Goal: Transaction & Acquisition: Obtain resource

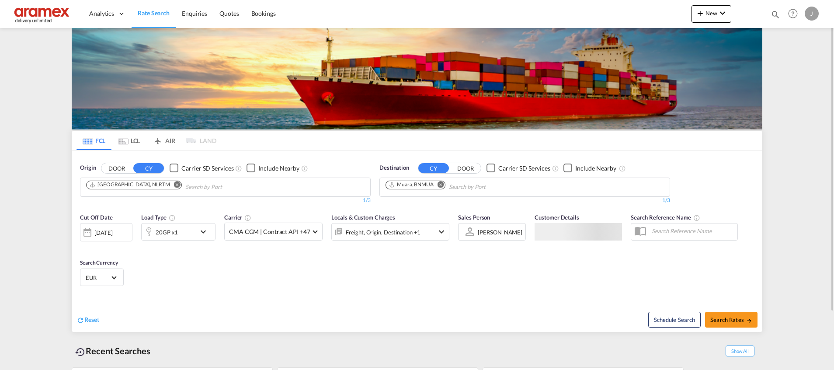
click at [410, 187] on div "Muara, BNMUA" at bounding box center [411, 184] width 45 height 7
click at [441, 184] on md-icon "Remove" at bounding box center [441, 184] width 7 height 7
paste input "SOYO"
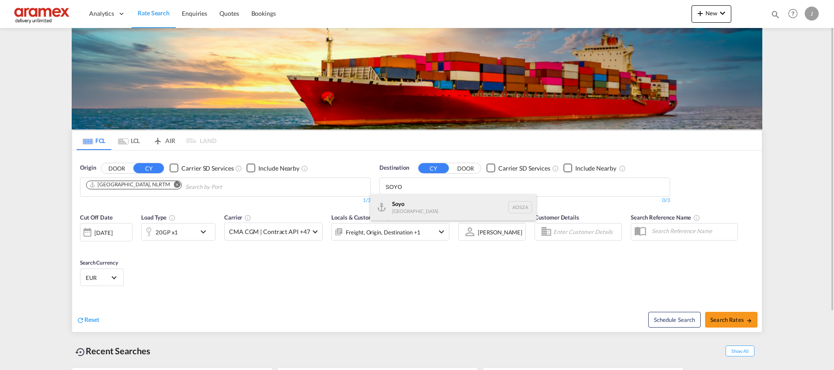
type input "SOYO"
click at [411, 205] on div "Soyo [GEOGRAPHIC_DATA] [GEOGRAPHIC_DATA]" at bounding box center [453, 207] width 166 height 26
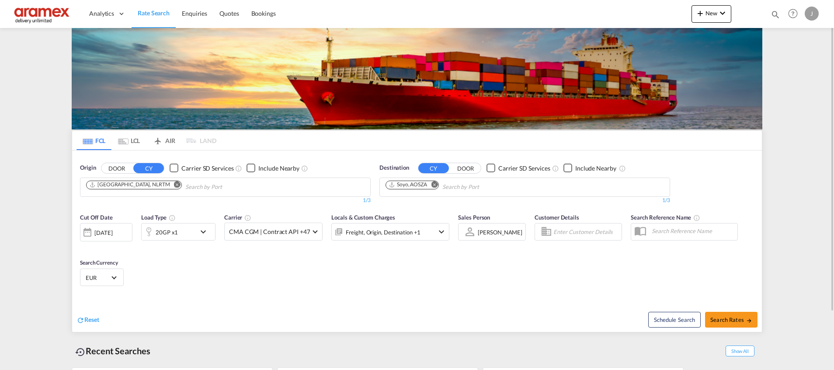
drag, startPoint x: 282, startPoint y: 287, endPoint x: 281, endPoint y: 282, distance: 5.0
click at [726, 319] on span "Search Rates" at bounding box center [731, 319] width 42 height 7
type input "NLRTM to [GEOGRAPHIC_DATA] / [DATE]"
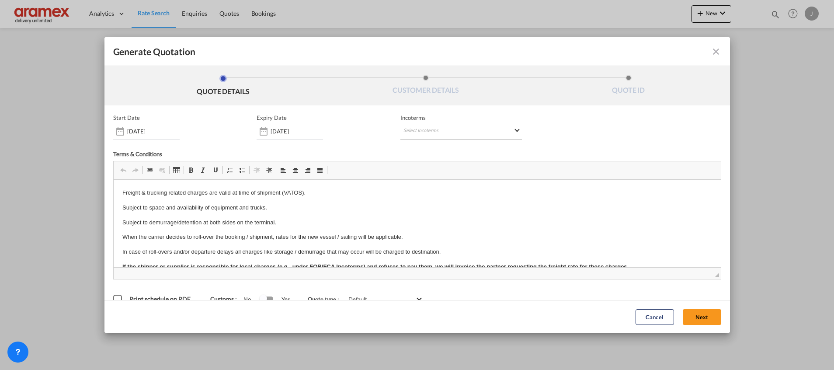
click at [429, 129] on md-select "Select Incoterms FCA - import Free Carrier CIP - export Carriage and Insurance …" at bounding box center [461, 132] width 122 height 16
click at [426, 146] on input "search" at bounding box center [441, 150] width 81 height 8
type input "exw"
click at [427, 168] on div "EXW - import" at bounding box center [445, 164] width 83 height 7
click at [695, 316] on button "Next" at bounding box center [702, 317] width 38 height 16
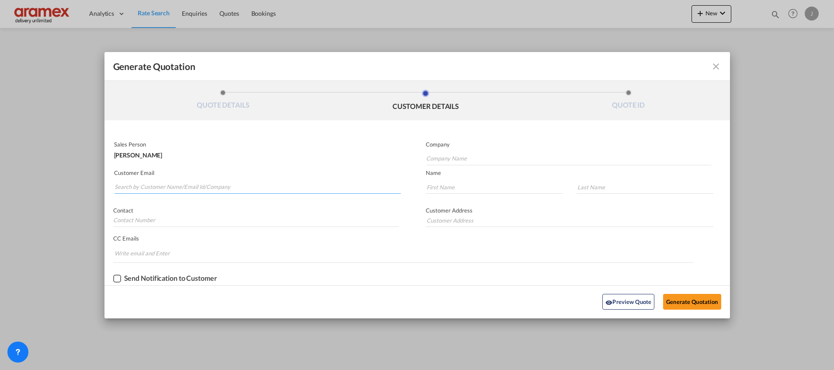
click at [201, 184] on input "Search by Customer Name/Email Id/Company" at bounding box center [258, 187] width 286 height 13
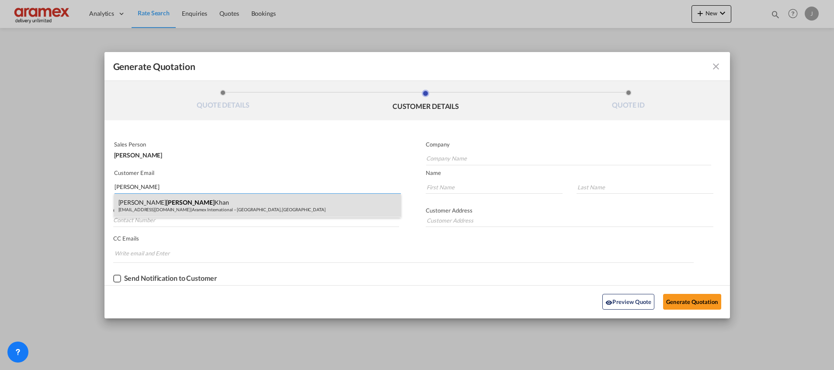
type input "[PERSON_NAME]"
click at [175, 207] on div "[PERSON_NAME] [PERSON_NAME][EMAIL_ADDRESS][DOMAIN_NAME] | Aramex International …" at bounding box center [257, 206] width 287 height 24
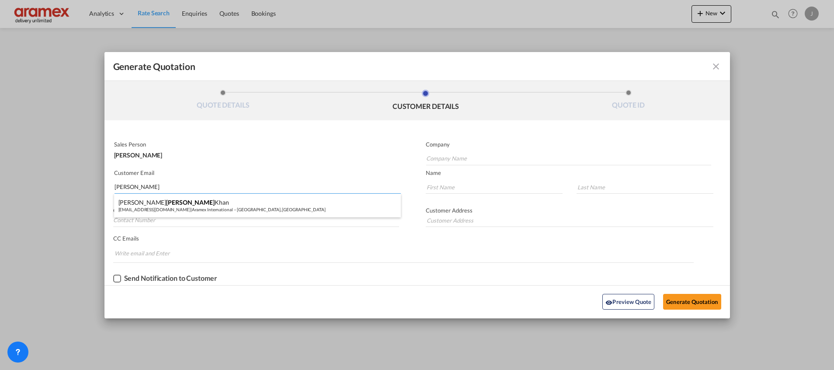
type input "Aramex International – [GEOGRAPHIC_DATA], [GEOGRAPHIC_DATA]"
type input "[EMAIL_ADDRESS][DOMAIN_NAME]"
type input "[PERSON_NAME]"
type input "Khan"
type input "[GEOGRAPHIC_DATA]"
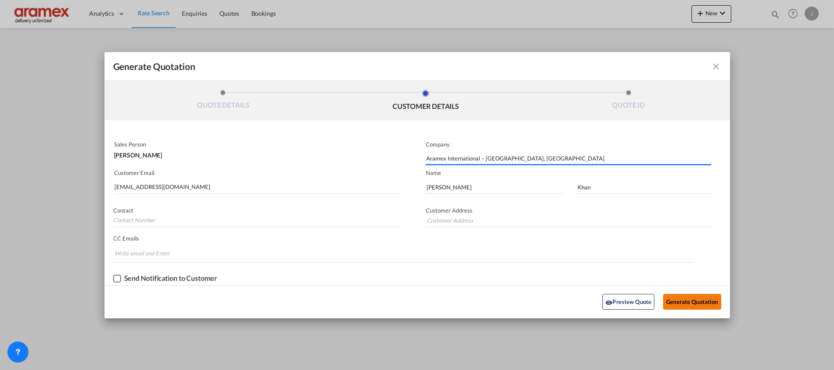
click at [705, 304] on button "Generate Quotation" at bounding box center [692, 302] width 58 height 16
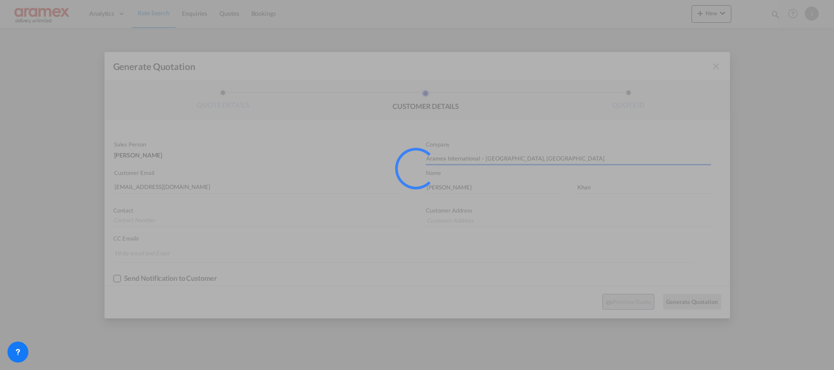
type input "[GEOGRAPHIC_DATA]"
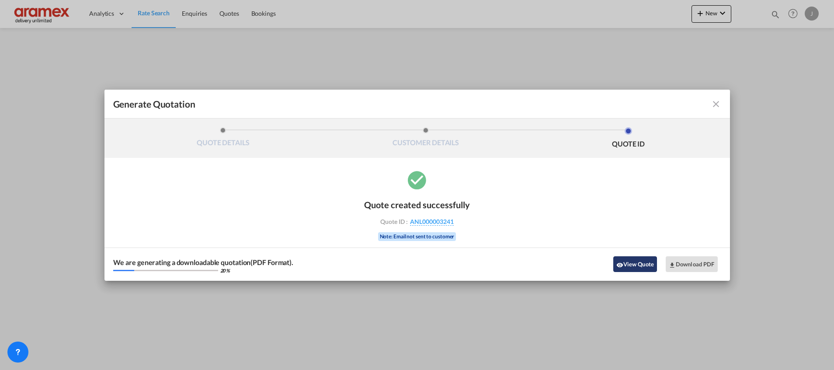
click at [635, 260] on button "View Quote" at bounding box center [635, 264] width 44 height 16
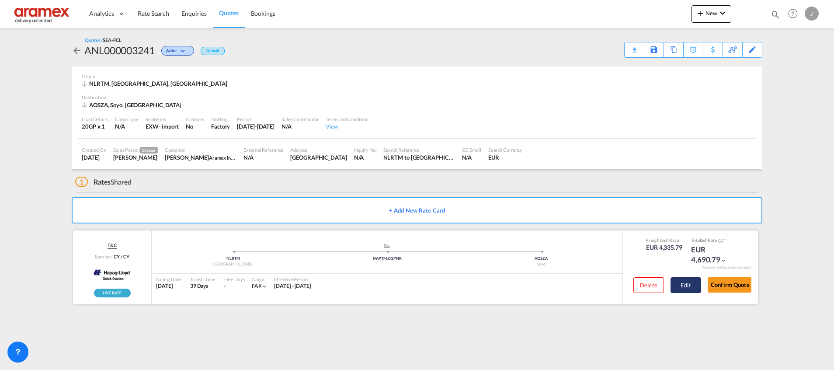
click at [686, 286] on button "Edit" at bounding box center [686, 285] width 31 height 16
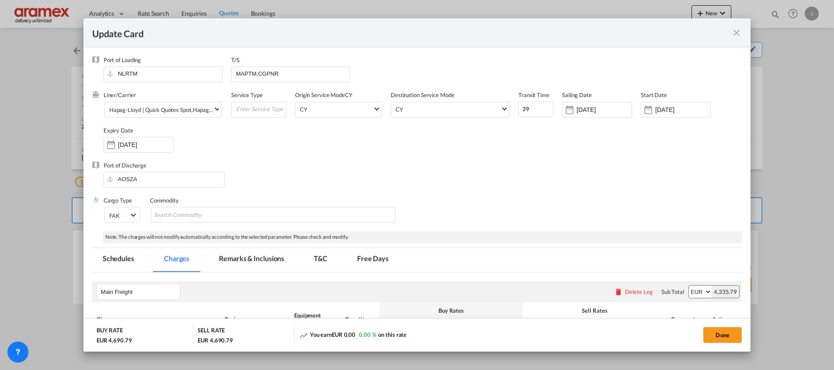
select select "per shipment"
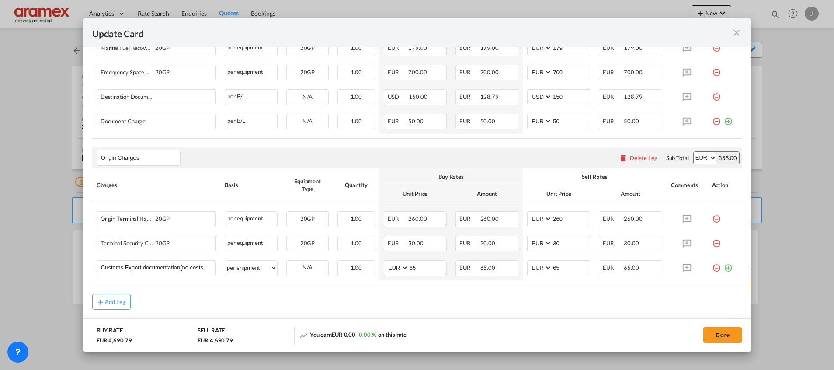
scroll to position [379, 0]
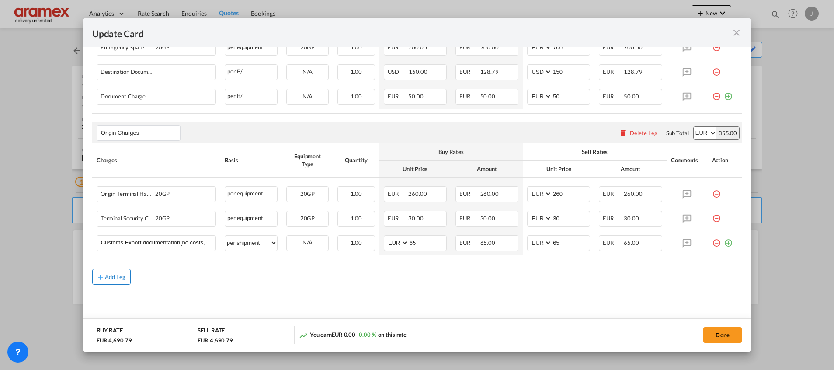
click at [106, 278] on div "Add Leg" at bounding box center [115, 276] width 21 height 5
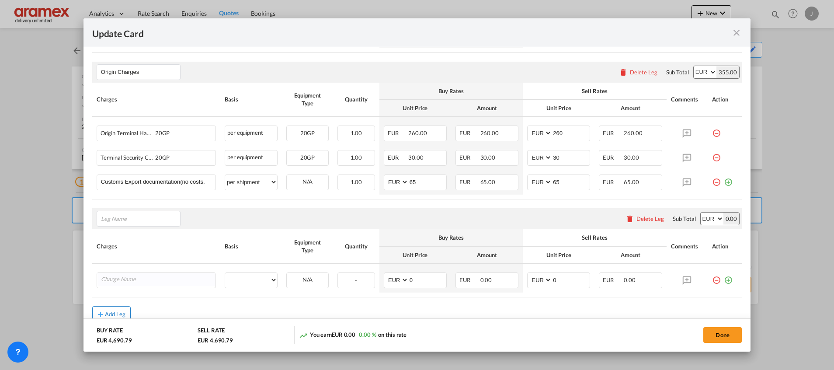
scroll to position [476, 0]
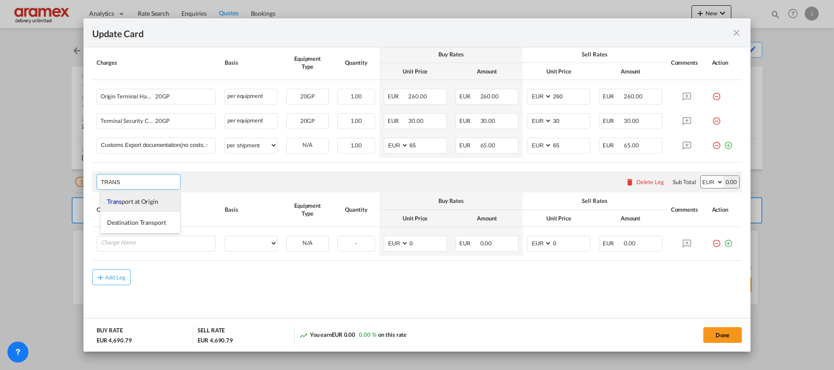
click at [143, 200] on span "Trans port at Origin" at bounding box center [132, 201] width 51 height 7
type input "Transport at Origin"
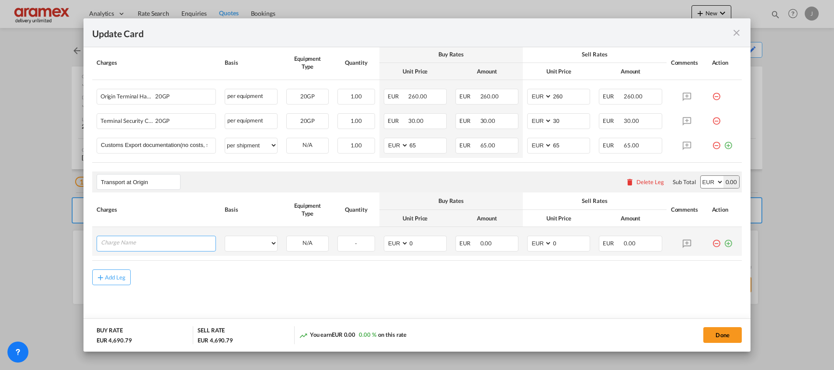
click at [132, 242] on input "Charge Name" at bounding box center [158, 242] width 115 height 13
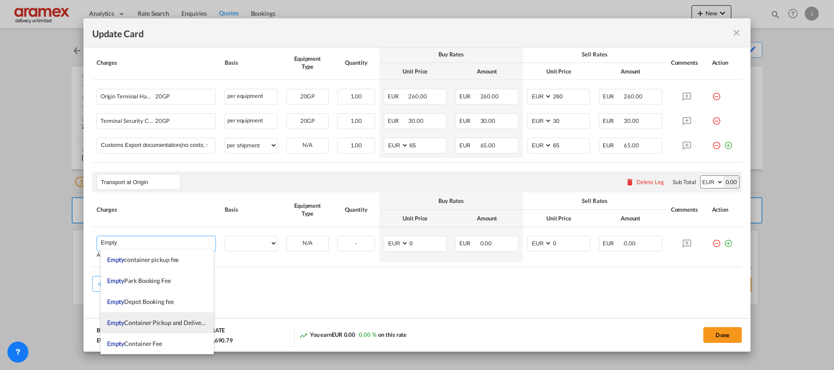
click at [146, 325] on span "Empty Container Pickup and Delivery Charge" at bounding box center [167, 322] width 120 height 7
type input "Empty Container Pickup and Delivery Charge"
select select "per equipment"
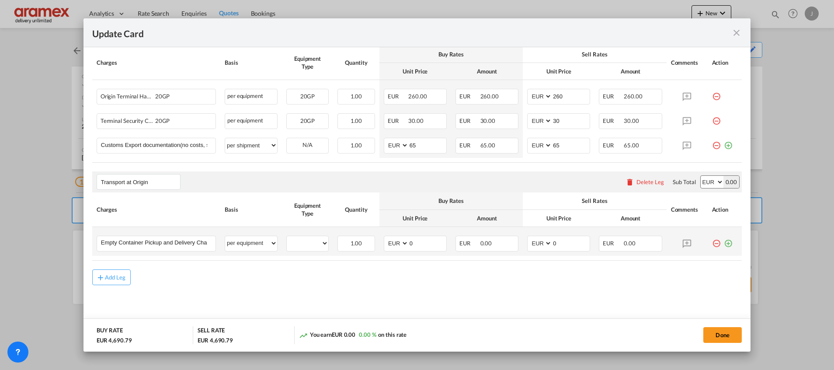
click at [724, 241] on md-icon "icon-plus-circle-outline green-400-fg" at bounding box center [728, 240] width 9 height 9
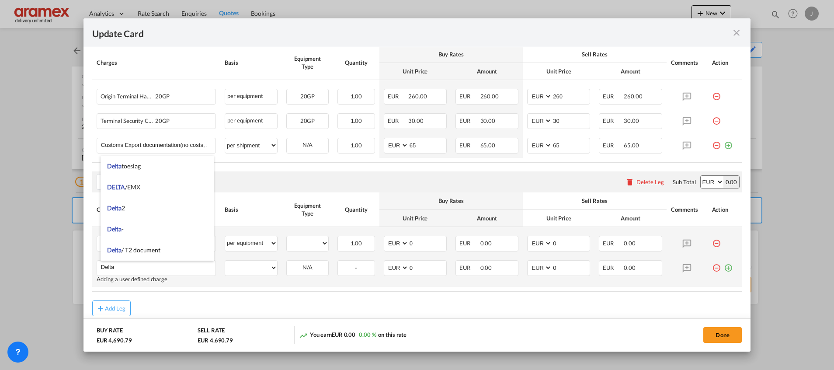
type input "Delta"
click at [724, 266] on md-icon "icon-plus-circle-outline green-400-fg" at bounding box center [728, 264] width 9 height 9
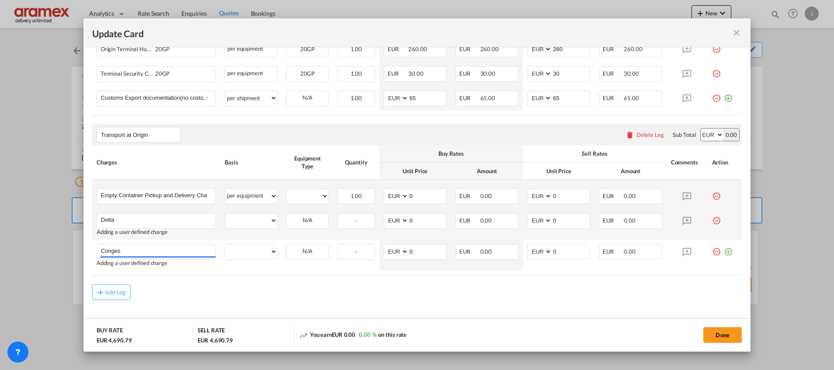
scroll to position [539, 0]
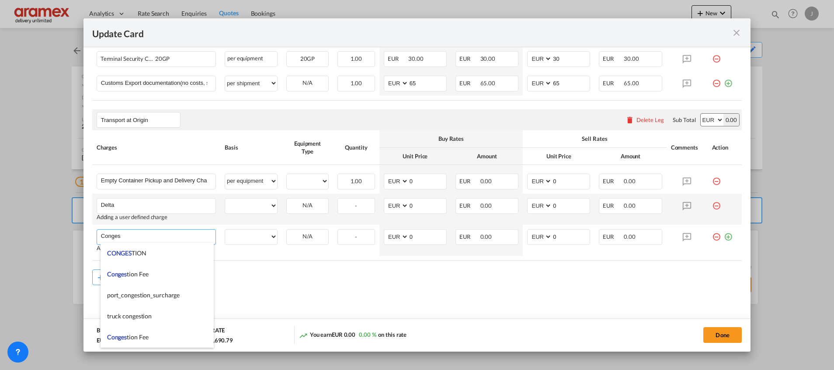
click at [153, 271] on li "Conges tion Fee" at bounding box center [157, 274] width 113 height 21
type input "Congestion Fee"
select select "per equipment"
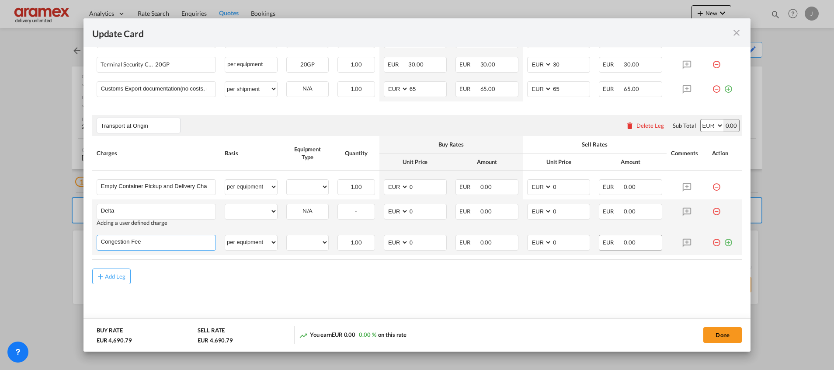
scroll to position [532, 0]
click at [724, 244] on md-icon "icon-plus-circle-outline green-400-fg" at bounding box center [728, 239] width 9 height 9
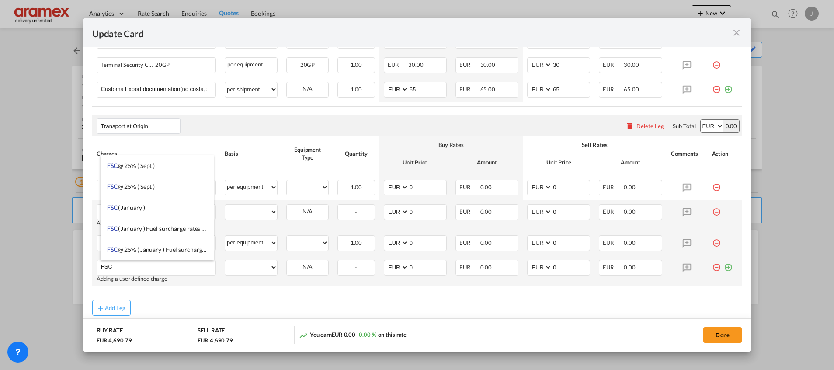
type input "FSC"
click at [724, 268] on md-icon "icon-plus-circle-outline green-400-fg" at bounding box center [728, 264] width 9 height 9
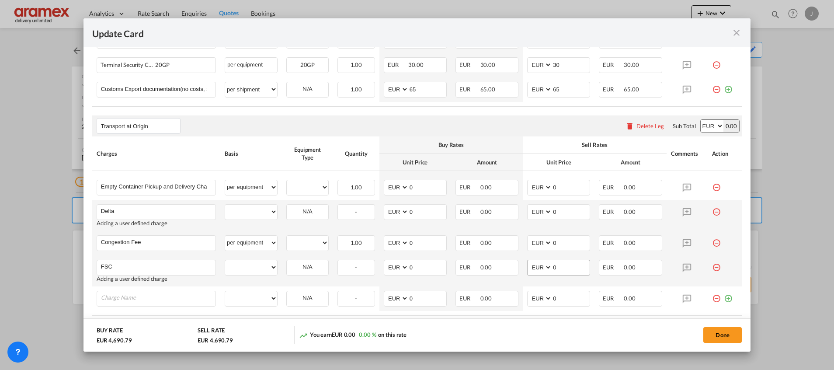
scroll to position [588, 0]
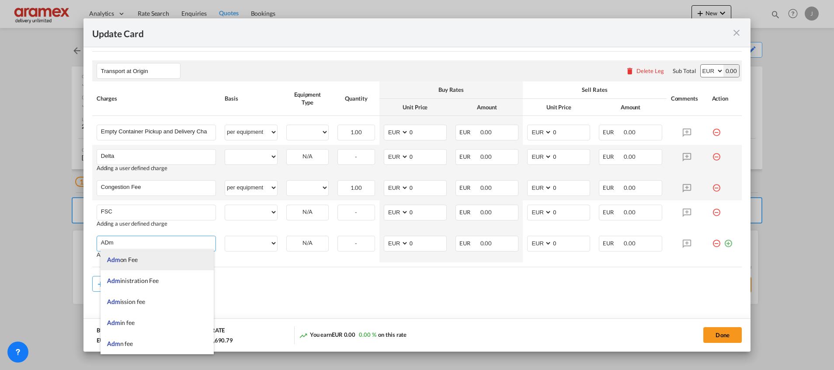
click at [129, 261] on span "Adm on Fee" at bounding box center [122, 259] width 31 height 7
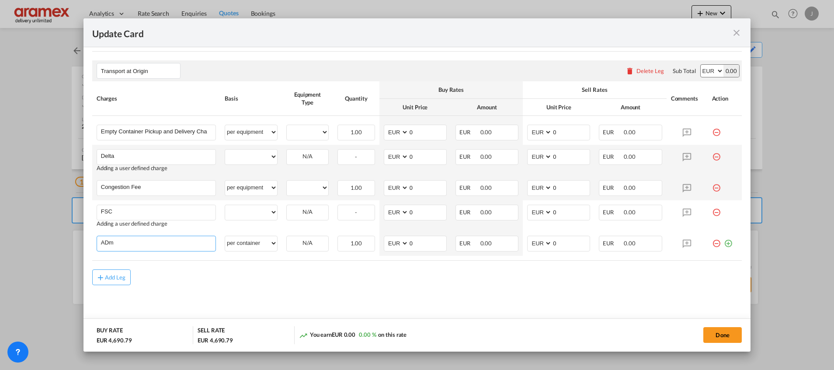
type input "Admon Fee"
select select "per container"
click at [257, 153] on select "per equipment per container per B/L per shipping bill per shipment % on pickup …" at bounding box center [251, 156] width 52 height 14
select select "per equipment"
click at [225, 149] on select "per equipment per container per B/L per shipping bill per shipment % on pickup …" at bounding box center [251, 156] width 52 height 14
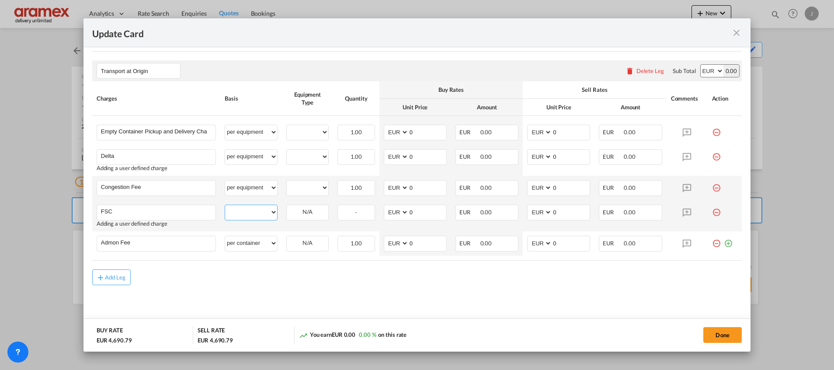
drag, startPoint x: 241, startPoint y: 215, endPoint x: 247, endPoint y: 205, distance: 11.3
click at [241, 215] on select "per equipment per container per B/L per shipping bill per shipment % on pickup …" at bounding box center [251, 212] width 52 height 14
select select "per equipment"
click at [225, 205] on select "per equipment per container per B/L per shipping bill per shipment % on pickup …" at bounding box center [251, 212] width 52 height 14
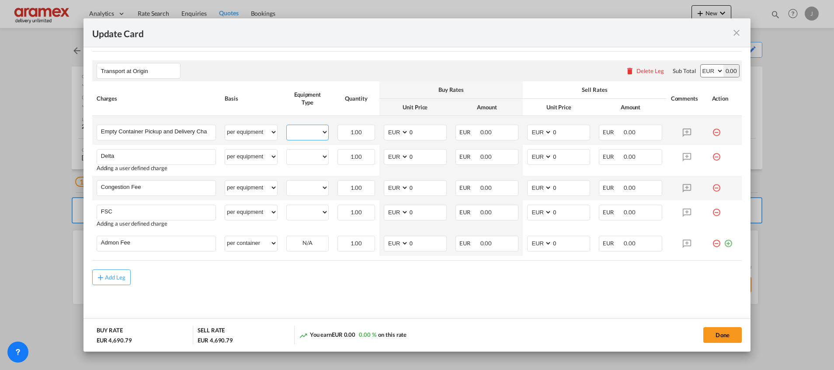
click at [293, 133] on select "20GP" at bounding box center [308, 132] width 42 height 12
select select "20GP"
click at [287, 126] on select "20GP" at bounding box center [308, 132] width 42 height 12
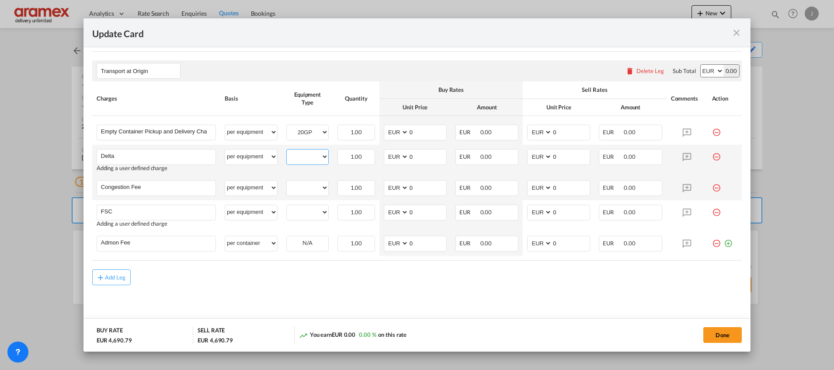
click at [306, 159] on select "20GP" at bounding box center [308, 157] width 42 height 12
select select "20GP"
click at [287, 151] on select "20GP" at bounding box center [308, 157] width 42 height 12
click at [308, 178] on td "20GP Please Select Already exists" at bounding box center [307, 188] width 51 height 24
click at [308, 190] on select "20GP" at bounding box center [308, 188] width 42 height 12
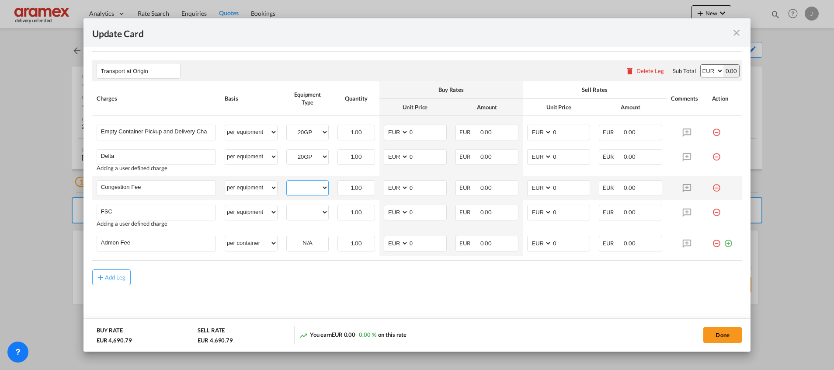
select select "20GP"
click at [287, 182] on select "20GP" at bounding box center [308, 188] width 42 height 12
click at [308, 216] on select "20GP" at bounding box center [308, 212] width 42 height 12
select select "20GP"
click at [287, 206] on select "20GP" at bounding box center [308, 212] width 42 height 12
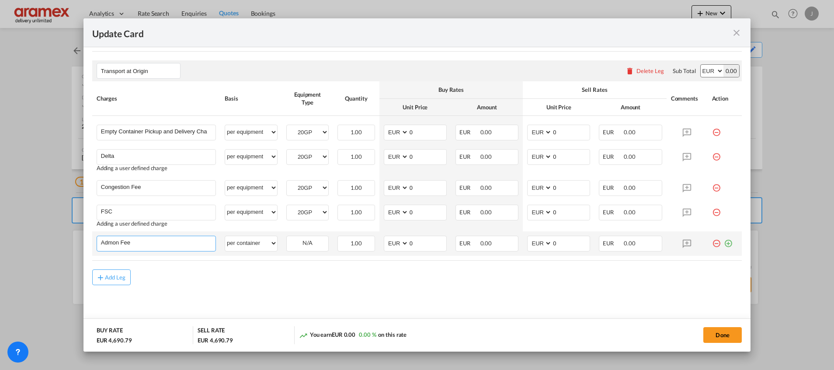
click at [170, 241] on input "Admon Fee" at bounding box center [158, 242] width 115 height 13
click at [111, 244] on input "Admon Fee" at bounding box center [158, 242] width 115 height 13
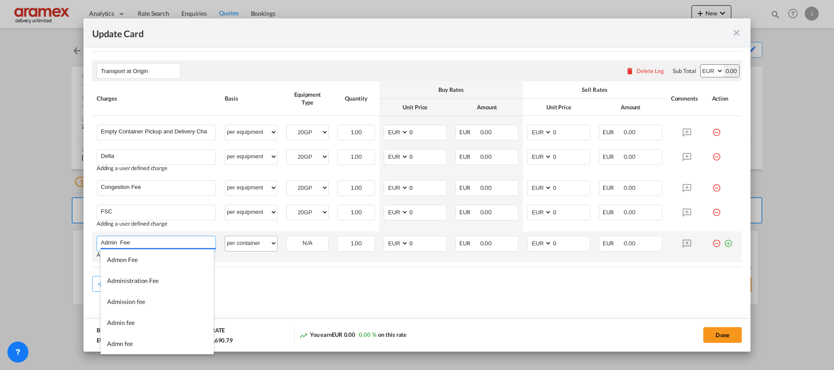
type input "Admin Fee"
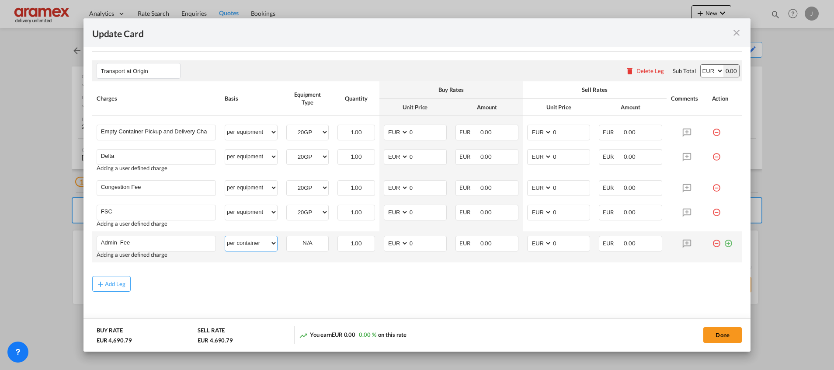
click at [243, 241] on select "per equipment per container per B/L per shipping bill per shipment % on pickup …" at bounding box center [251, 243] width 52 height 14
select select "per equipment"
click at [225, 236] on select "per equipment per container per B/L per shipping bill per shipment % on pickup …" at bounding box center [251, 243] width 52 height 14
drag, startPoint x: 303, startPoint y: 243, endPoint x: 307, endPoint y: 251, distance: 8.6
click at [303, 243] on select "20GP" at bounding box center [308, 243] width 42 height 12
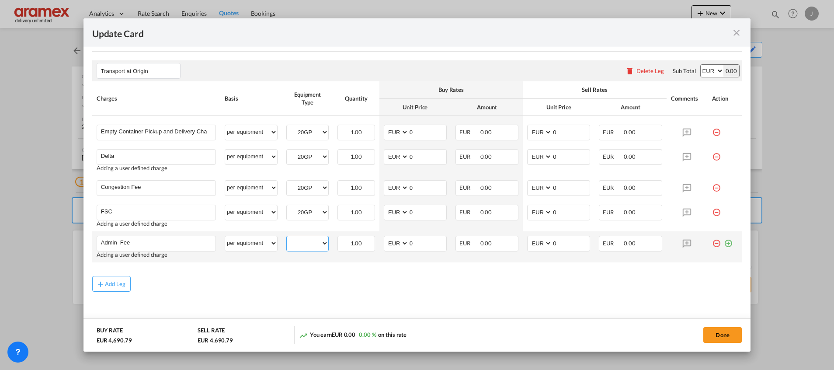
select select "20GP"
click at [287, 237] on select "20GP" at bounding box center [308, 243] width 42 height 12
drag, startPoint x: 427, startPoint y: 133, endPoint x: 385, endPoint y: 132, distance: 42.0
click at [385, 132] on md-input-container "AED AFN ALL AMD ANG AOA ARS AUD AWG AZN BAM BBD BDT BGN BHD BIF BMD BND BOB BRL…" at bounding box center [415, 133] width 63 height 16
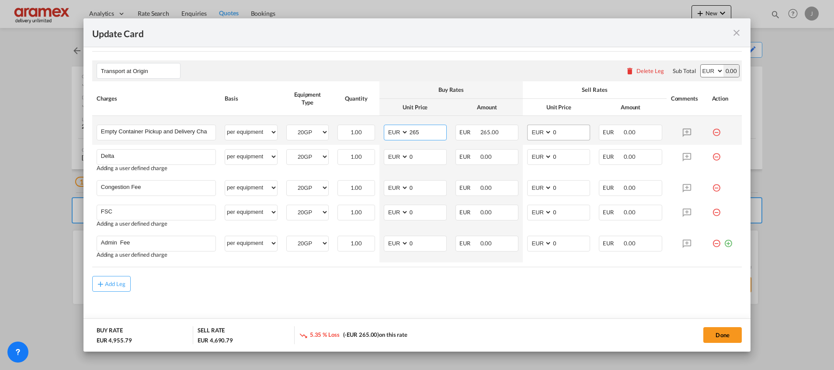
type input "265"
drag, startPoint x: 565, startPoint y: 133, endPoint x: 499, endPoint y: 131, distance: 66.0
click at [499, 131] on tr "Empty Container Pickup and Delivery Charge Please Enter User Defined Charges Ca…" at bounding box center [417, 130] width 650 height 29
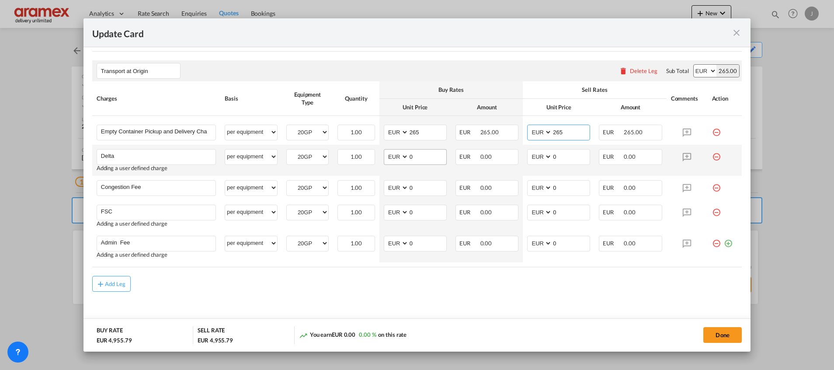
type input "265"
drag, startPoint x: 418, startPoint y: 159, endPoint x: 390, endPoint y: 159, distance: 28.4
click at [390, 159] on md-input-container "AED AFN ALL AMD ANG AOA ARS AUD AWG AZN BAM BBD BDT BGN BHD BIF BMD BND BOB BRL…" at bounding box center [415, 157] width 63 height 16
click at [421, 155] on input "0" at bounding box center [428, 155] width 38 height 13
drag, startPoint x: 421, startPoint y: 156, endPoint x: 391, endPoint y: 156, distance: 30.2
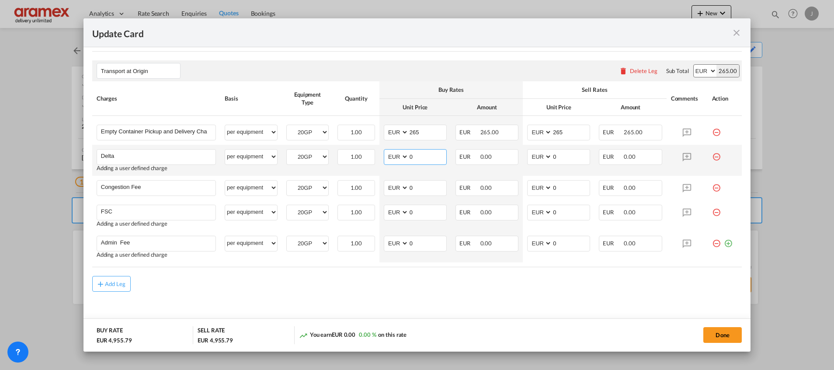
click at [391, 156] on md-input-container "AED AFN ALL AMD ANG AOA ARS AUD AWG AZN BAM BBD BDT BGN BHD BIF BMD BND BOB BRL…" at bounding box center [415, 157] width 63 height 16
type input "65"
click at [559, 153] on input "0" at bounding box center [571, 155] width 38 height 13
drag, startPoint x: 559, startPoint y: 153, endPoint x: 515, endPoint y: 155, distance: 44.6
click at [515, 155] on tr "Delta Please Enter User Defined Charges Cannot Be Published Adding a user defin…" at bounding box center [417, 160] width 650 height 31
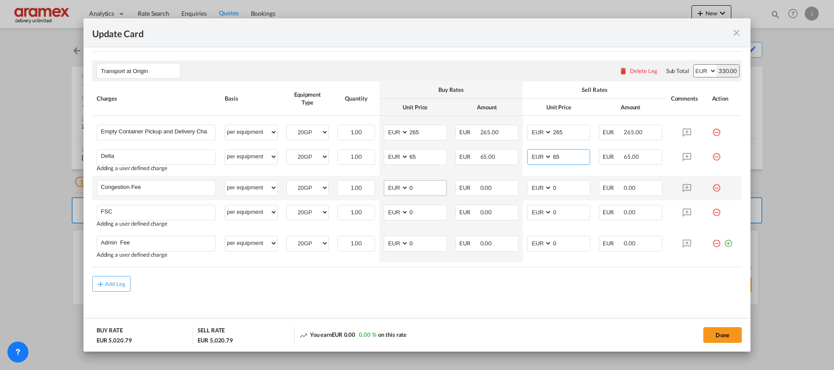
type input "65"
drag, startPoint x: 420, startPoint y: 188, endPoint x: 389, endPoint y: 186, distance: 30.7
click at [389, 187] on md-input-container "AED AFN ALL AMD ANG AOA ARS AUD AWG AZN BAM BBD BDT BGN BHD BIF BMD BND BOB BRL…" at bounding box center [415, 188] width 63 height 16
type input "17"
click at [557, 183] on input "0" at bounding box center [571, 187] width 38 height 13
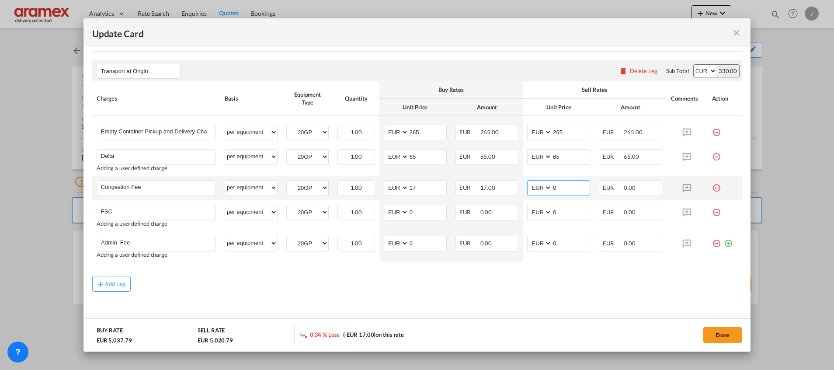
drag, startPoint x: 557, startPoint y: 186, endPoint x: 538, endPoint y: 185, distance: 19.7
click at [538, 185] on md-input-container "AED AFN ALL AMD ANG AOA ARS AUD AWG AZN BAM BBD BDT BGN BHD BIF BMD BND BOB BRL…" at bounding box center [558, 188] width 63 height 16
type input "17"
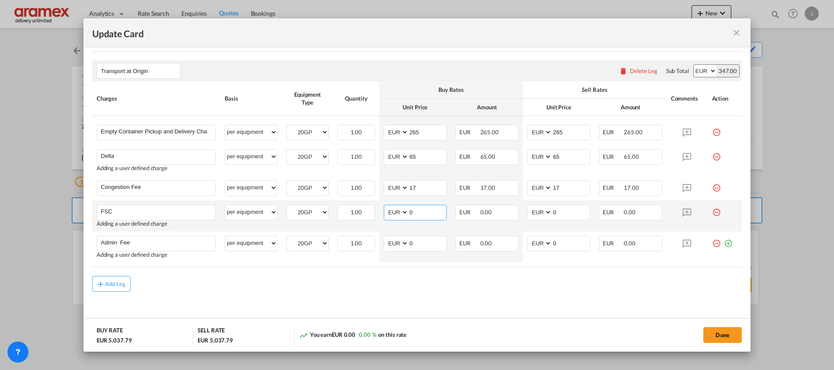
drag, startPoint x: 418, startPoint y: 213, endPoint x: 400, endPoint y: 212, distance: 18.4
click at [400, 212] on md-input-container "AED AFN ALL AMD ANG AOA ARS AUD AWG AZN BAM BBD BDT BGN BHD BIF BMD BND BOB BRL…" at bounding box center [415, 213] width 63 height 16
click at [428, 228] on td "AED AFN ALL AMD ANG AOA ARS AUD AWG AZN BAM BBD BDT BGN BHD BIF BMD BND [PERSON…" at bounding box center [415, 215] width 72 height 31
drag, startPoint x: 427, startPoint y: 213, endPoint x: 401, endPoint y: 212, distance: 25.8
click at [401, 212] on md-input-container "AED AFN ALL AMD ANG AOA ARS AUD AWG AZN BAM BBD BDT BGN BHD BIF BMD BND BOB BRL…" at bounding box center [415, 213] width 63 height 16
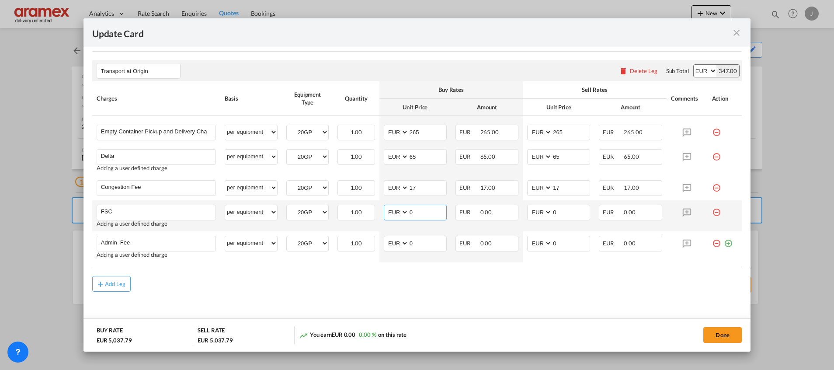
paste input "€ 24.29"
click at [415, 208] on input "€ 24.29" at bounding box center [428, 211] width 38 height 13
click at [415, 208] on input "24.29" at bounding box center [428, 211] width 38 height 13
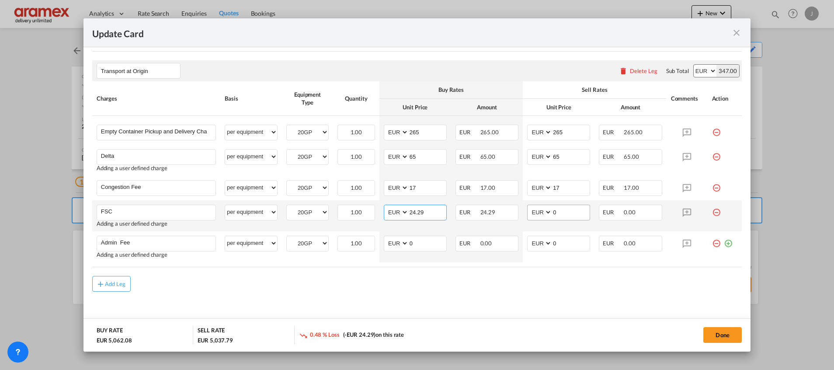
type input "24.29"
drag, startPoint x: 560, startPoint y: 212, endPoint x: 523, endPoint y: 213, distance: 37.2
click at [527, 213] on md-input-container "AED AFN ALL AMD ANG AOA ARS AUD AWG AZN BAM BBD BDT BGN BHD BIF BMD BND BOB BRL…" at bounding box center [558, 213] width 63 height 16
paste input "24.29"
type input "24.29"
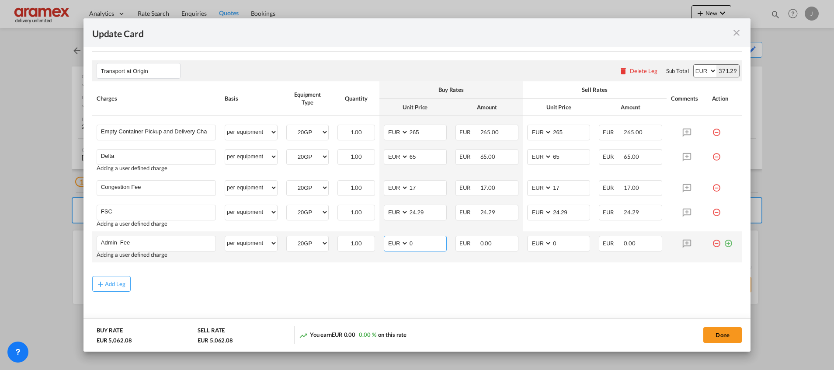
click at [418, 236] on input "0" at bounding box center [428, 242] width 38 height 13
drag, startPoint x: 420, startPoint y: 242, endPoint x: 385, endPoint y: 238, distance: 34.8
click at [385, 238] on md-input-container "AED AFN ALL AMD ANG AOA ARS AUD AWG AZN BAM BBD BDT BGN BHD BIF BMD BND BOB BRL…" at bounding box center [415, 244] width 63 height 16
type input "15"
drag, startPoint x: 536, startPoint y: 245, endPoint x: 550, endPoint y: 245, distance: 14.4
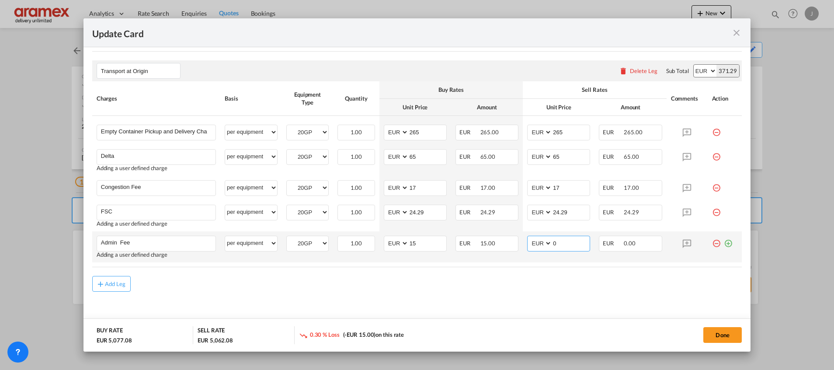
click at [538, 245] on select "AED AFN ALL AMD ANG AOA ARS AUD AWG AZN BAM BBD BDT BGN BHD BIF BMD BND [PERSON…" at bounding box center [540, 243] width 23 height 12
drag, startPoint x: 563, startPoint y: 242, endPoint x: 528, endPoint y: 240, distance: 35.4
click at [528, 240] on md-input-container "AED AFN ALL AMD ANG AOA ARS AUD AWG AZN BAM BBD BDT BGN BHD BIF BMD BND BOB BRL…" at bounding box center [558, 244] width 63 height 16
type input "15"
click at [513, 276] on div "Add Leg" at bounding box center [417, 284] width 650 height 16
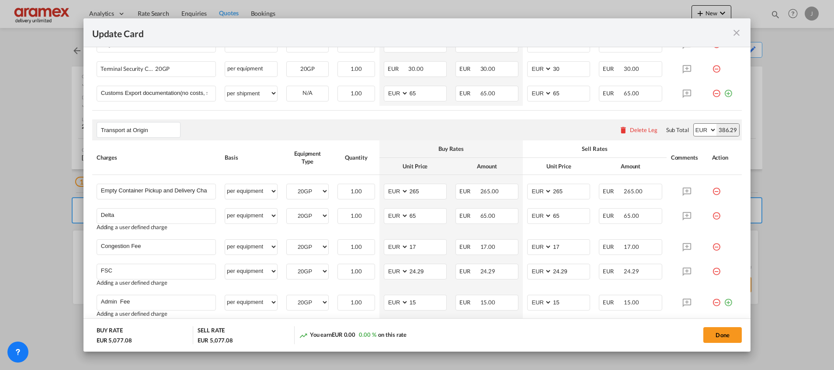
scroll to position [594, 0]
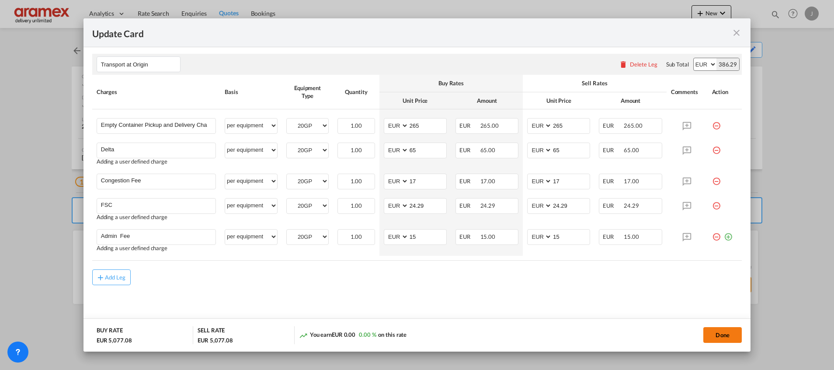
click at [723, 336] on button "Done" at bounding box center [722, 335] width 38 height 16
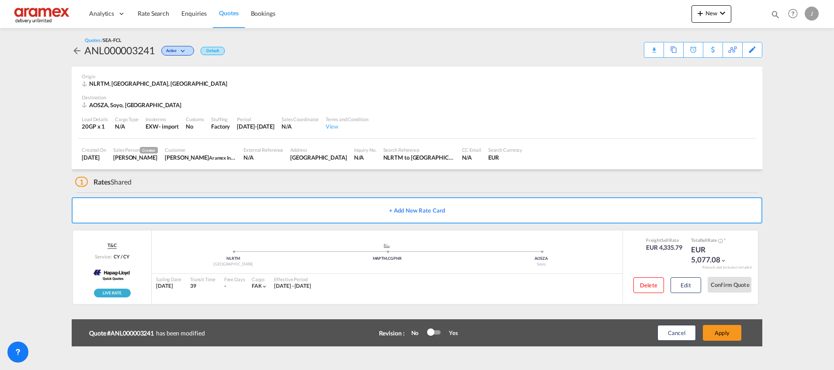
click at [723, 336] on button "Apply" at bounding box center [722, 333] width 38 height 16
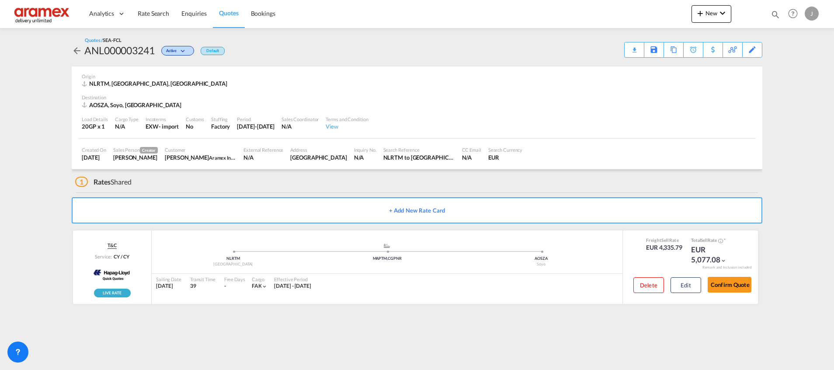
click at [0, 0] on div "Download Quote" at bounding box center [0, 0] width 0 height 0
click at [682, 289] on button "Edit" at bounding box center [686, 285] width 31 height 16
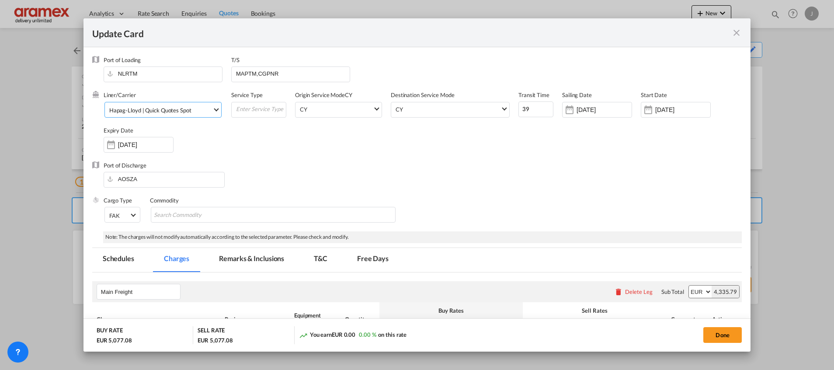
click at [179, 103] on md-select-value "Hapag-Lloyd | Quick Quotes Spot" at bounding box center [164, 109] width 113 height 14
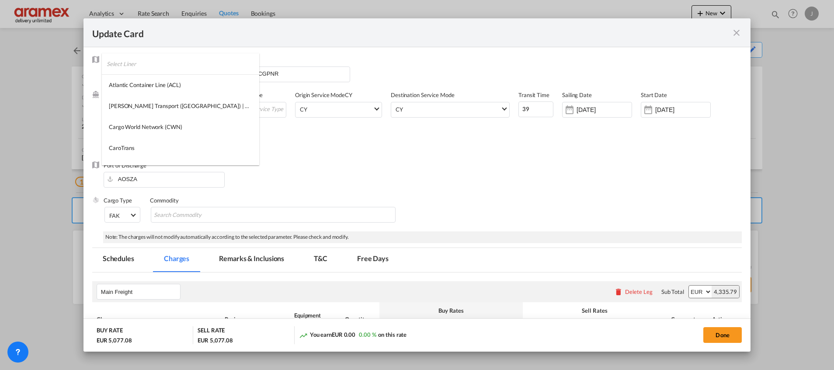
scroll to position [626, 0]
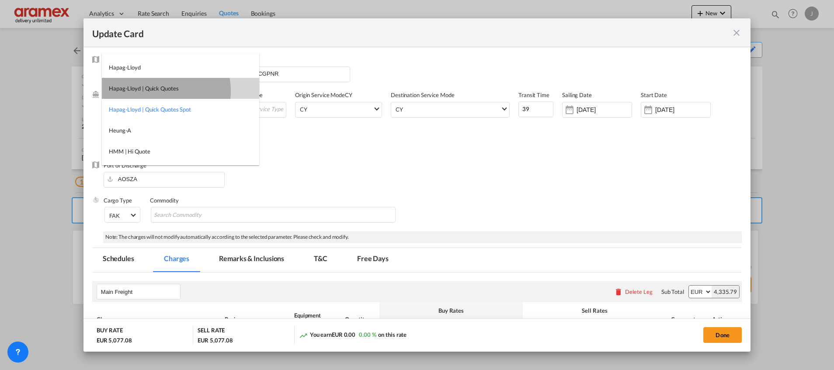
click at [166, 90] on div "Hapag-Lloyd | Quick Quotes" at bounding box center [144, 88] width 70 height 8
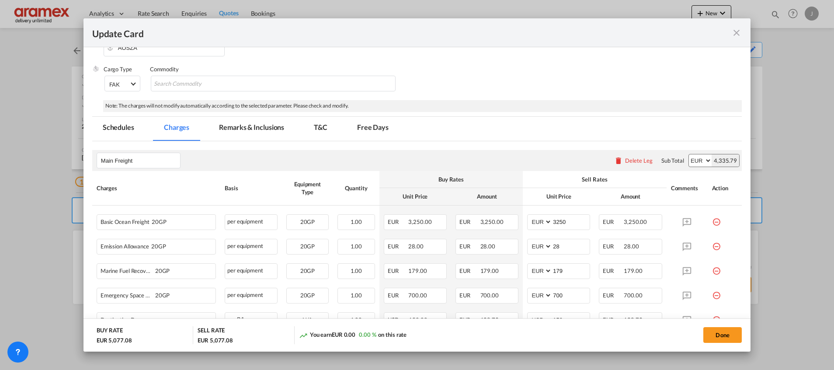
scroll to position [0, 0]
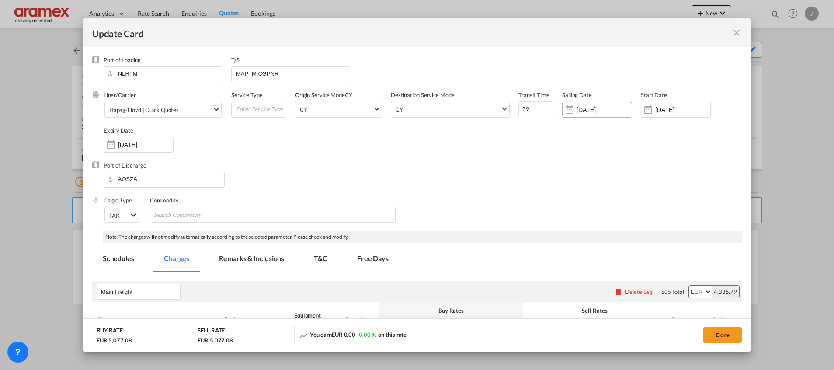
click at [588, 111] on input "[DATE]" at bounding box center [604, 109] width 55 height 7
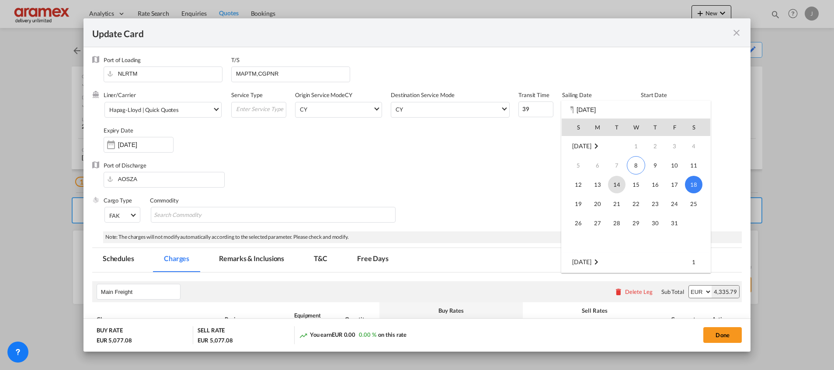
click at [618, 187] on span "14" at bounding box center [616, 184] width 17 height 17
type input "[DATE]"
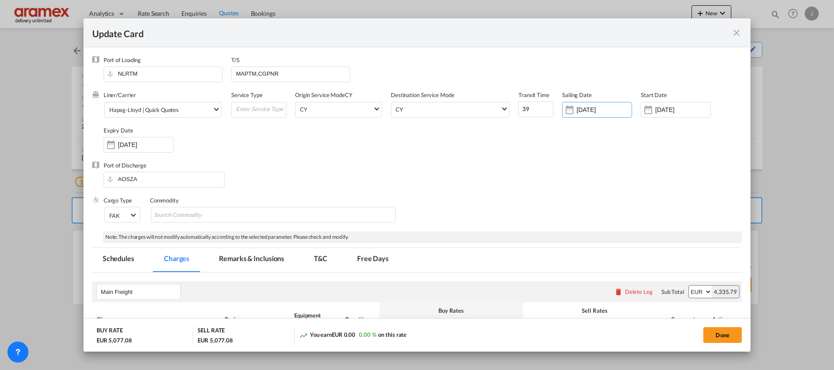
click at [469, 199] on div "Cargo Type FAK FAK GCR GDSM General Cargo Hazardous Cargo Ambient Foodstuff Chi…" at bounding box center [423, 213] width 638 height 35
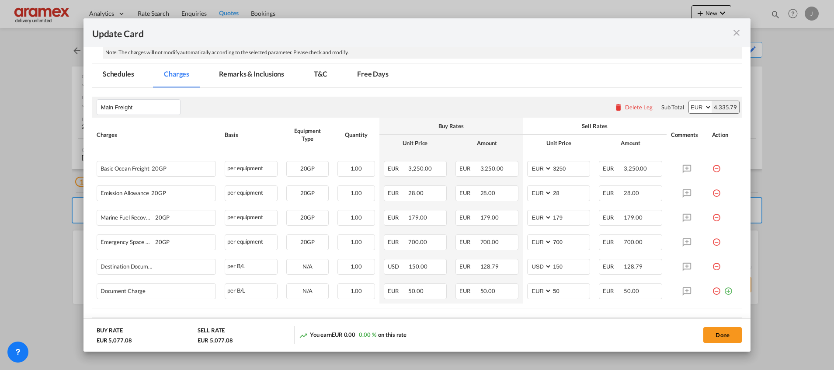
scroll to position [197, 0]
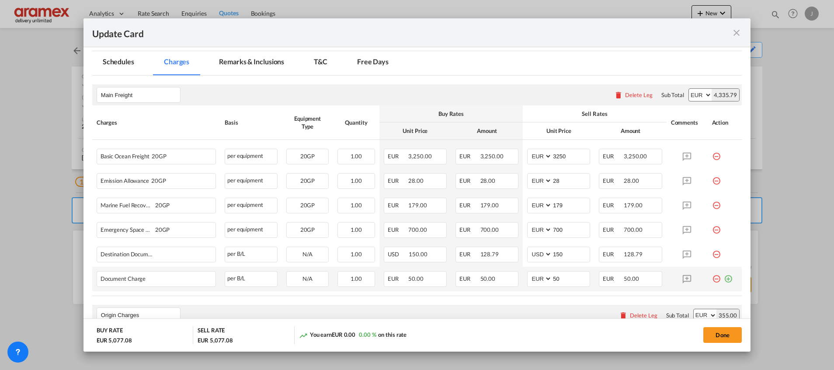
click at [724, 280] on md-icon "icon-plus-circle-outline green-400-fg" at bounding box center [728, 275] width 9 height 9
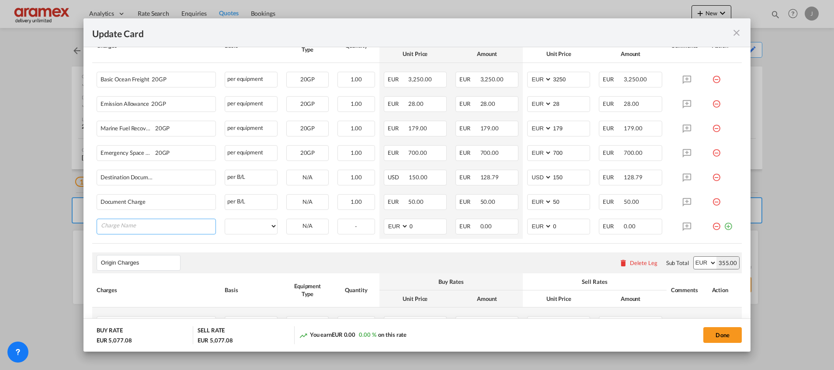
scroll to position [328, 0]
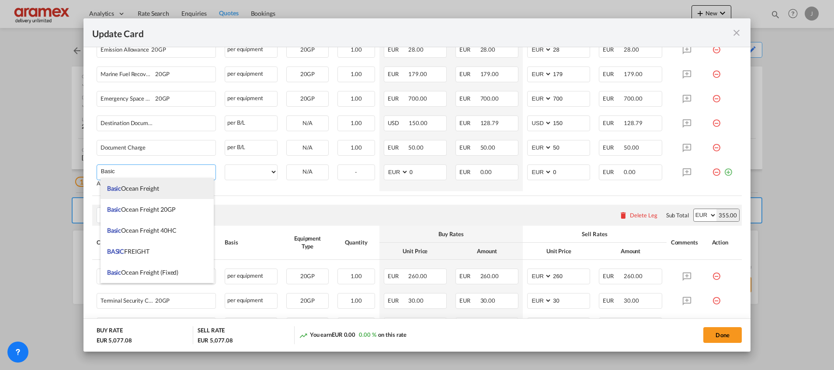
click at [172, 184] on li "Basic Ocean Freight" at bounding box center [157, 188] width 113 height 21
type input "Basic Ocean Freight"
select select "per equipment"
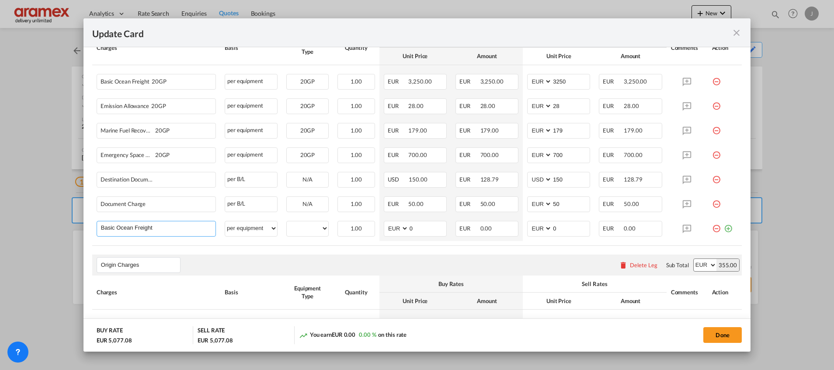
scroll to position [197, 0]
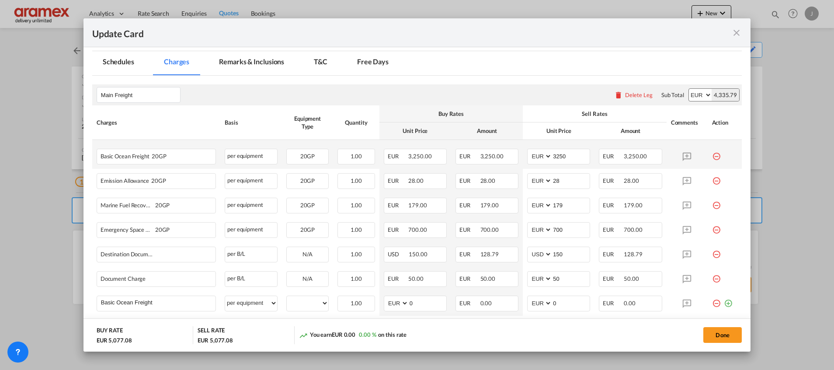
click at [712, 155] on md-icon "icon-minus-circle-outline red-400-fg" at bounding box center [716, 153] width 9 height 9
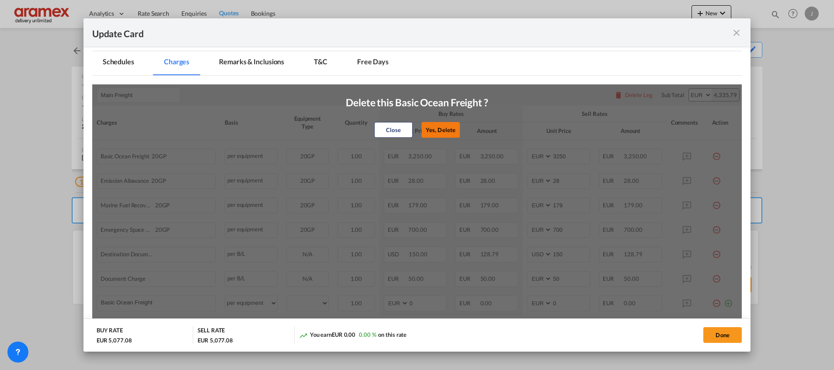
click at [427, 129] on button "Yes, Delete" at bounding box center [440, 130] width 38 height 16
type input "28"
type input "179"
type input "700"
select select "string:USD"
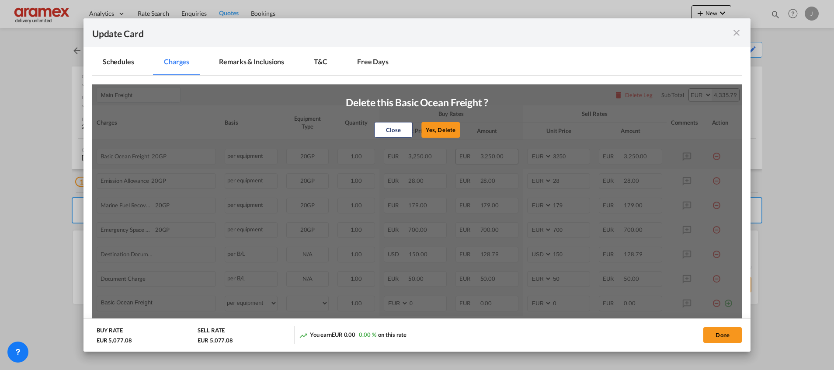
type input "150"
select select "string:EUR"
type input "50"
type input "0"
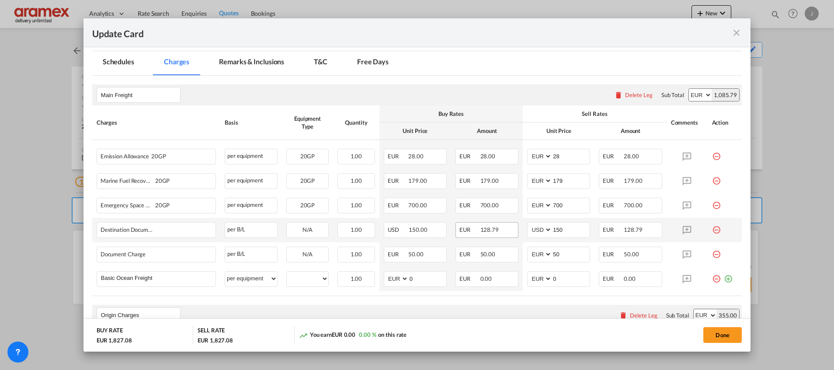
scroll to position [328, 0]
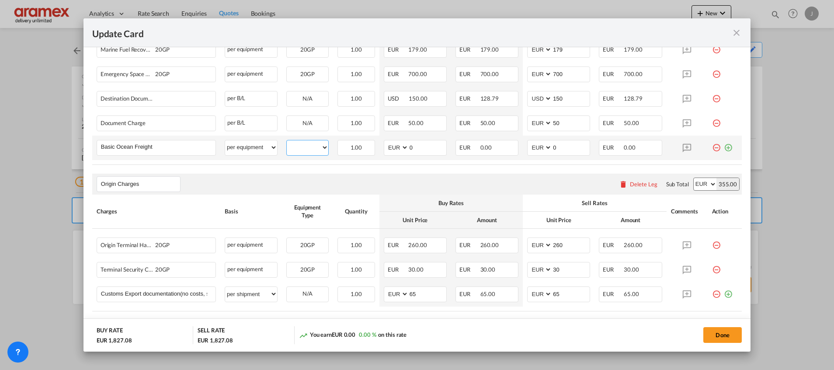
click at [307, 149] on select "20GP" at bounding box center [308, 148] width 42 height 12
select select "20GP"
click at [287, 142] on select "20GP" at bounding box center [308, 148] width 42 height 12
drag, startPoint x: 420, startPoint y: 148, endPoint x: 388, endPoint y: 148, distance: 31.5
click at [389, 148] on md-input-container "AED AFN ALL AMD ANG AOA ARS AUD AWG AZN BAM BBD BDT BGN BHD BIF BMD BND BOB BRL…" at bounding box center [415, 148] width 63 height 16
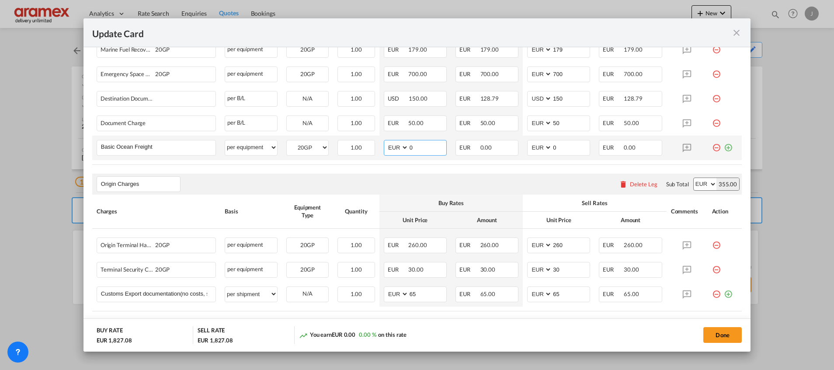
paste input "325"
type input "3250"
drag, startPoint x: 551, startPoint y: 146, endPoint x: 543, endPoint y: 146, distance: 7.9
click at [543, 146] on md-input-container "AED AFN ALL AMD ANG AOA ARS AUD AWG AZN BAM BBD BDT BGN BHD BIF BMD BND BOB BRL…" at bounding box center [558, 148] width 63 height 16
paste input "325"
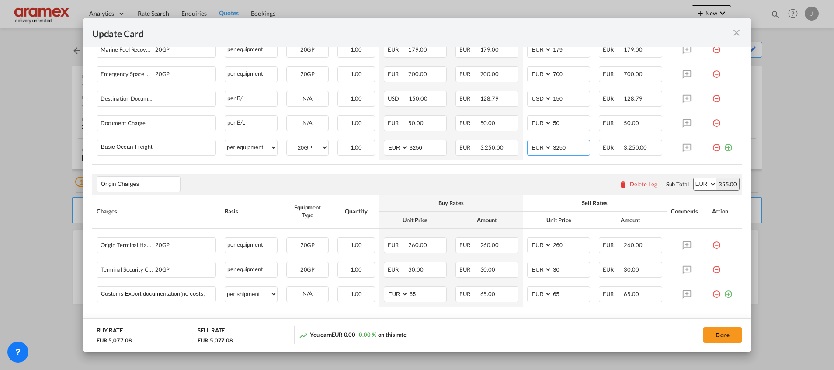
type input "3250"
click at [539, 179] on div "Origin Charges Please enter leg name Leg Name Already Exists Delete Leg Sub Tot…" at bounding box center [417, 184] width 650 height 21
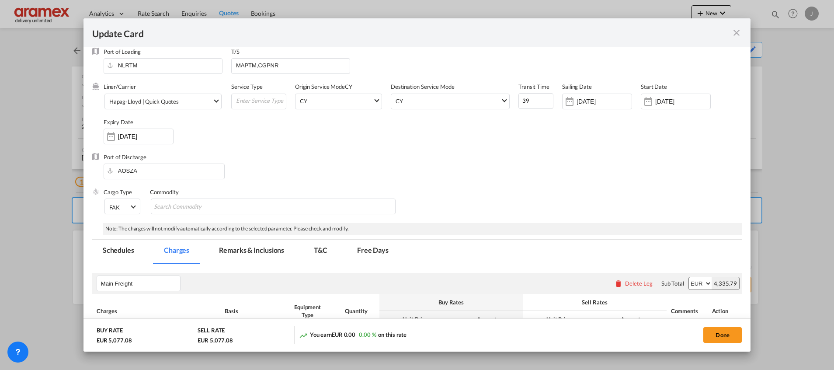
scroll to position [0, 0]
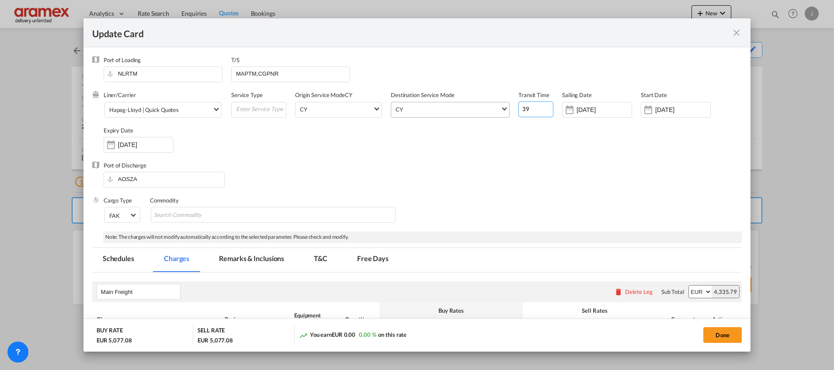
drag, startPoint x: 512, startPoint y: 111, endPoint x: 495, endPoint y: 111, distance: 17.1
click at [495, 111] on div "Liner/Carrier Hapag-[PERSON_NAME] | Quick Quotes Service Type Origin Service Mo…" at bounding box center [423, 126] width 638 height 70
type input "36"
click at [519, 135] on div "Liner/Carrier Hapag-[PERSON_NAME] | Quick Quotes Service Type Origin Service Mo…" at bounding box center [423, 126] width 638 height 70
click at [128, 144] on input "[DATE]" at bounding box center [145, 144] width 55 height 7
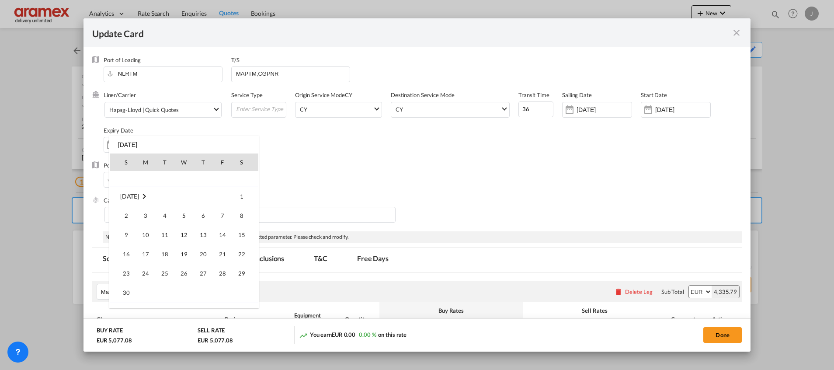
scroll to position [35, 0]
click at [223, 220] on span "31" at bounding box center [222, 222] width 17 height 17
type input "[DATE]"
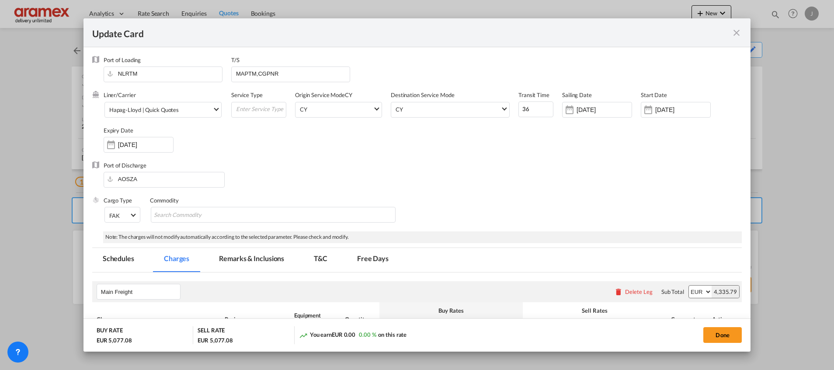
click at [547, 112] on span "36" at bounding box center [535, 108] width 35 height 18
click at [539, 154] on div "Liner/Carrier Hapag-[PERSON_NAME] | Quick Quotes Service Type Origin Service Mo…" at bounding box center [423, 126] width 638 height 70
click at [724, 333] on button "Done" at bounding box center [722, 335] width 38 height 16
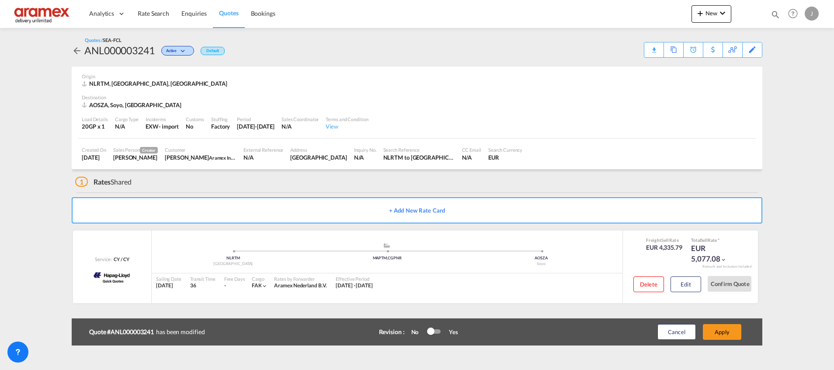
click at [726, 333] on button "Apply" at bounding box center [722, 332] width 38 height 16
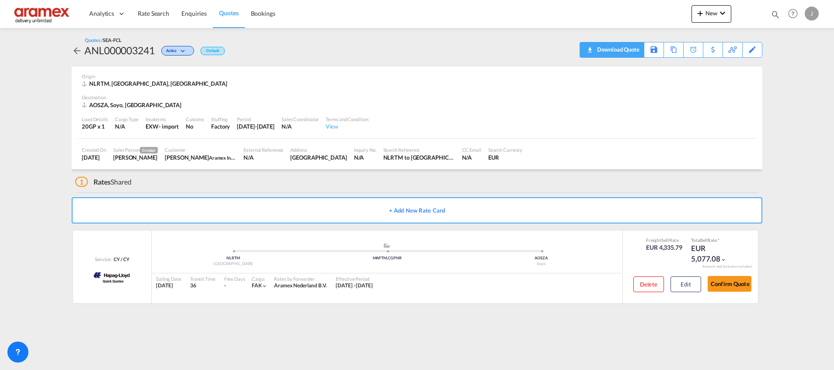
click at [619, 52] on div "Download Quote" at bounding box center [617, 49] width 45 height 14
click at [753, 47] on div "Edit" at bounding box center [752, 49] width 10 height 15
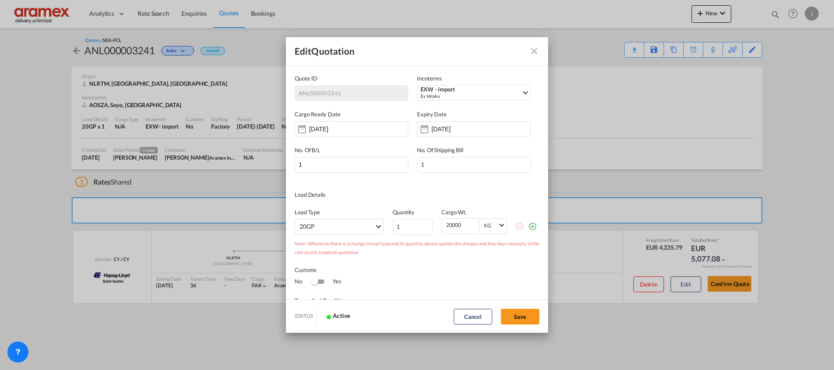
scroll to position [0, 0]
click at [448, 138] on div "No. Of B/L 1 No. Of Shipping Bill 1" at bounding box center [417, 155] width 245 height 36
click at [448, 133] on div "[DATE]" at bounding box center [458, 129] width 55 height 9
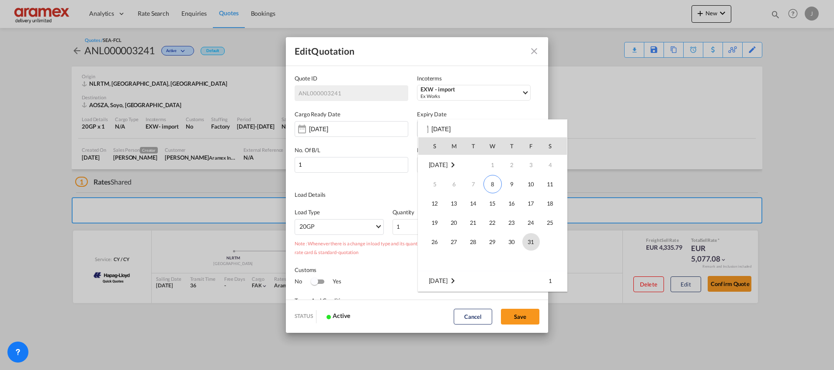
click at [535, 240] on span "31" at bounding box center [530, 241] width 17 height 17
type input "[DATE]"
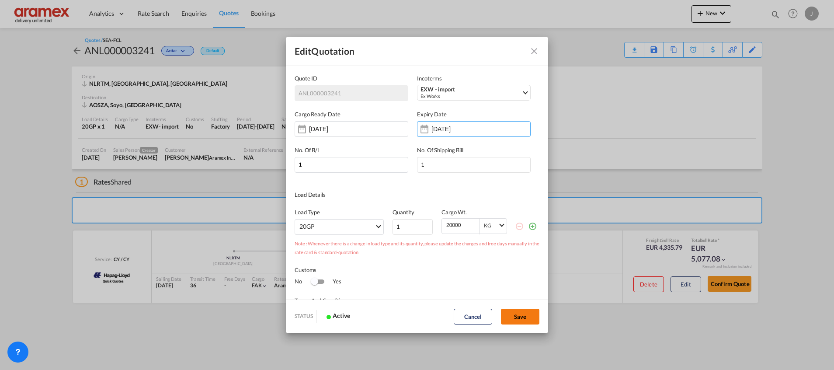
click at [529, 316] on button "Save" at bounding box center [520, 317] width 38 height 16
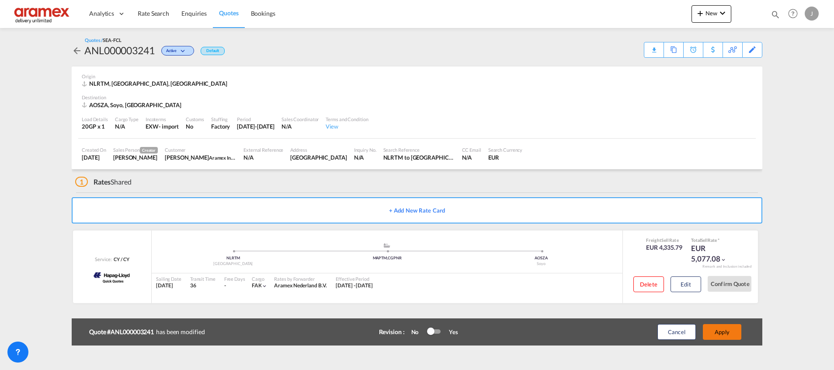
click at [730, 333] on button "Apply" at bounding box center [722, 332] width 38 height 16
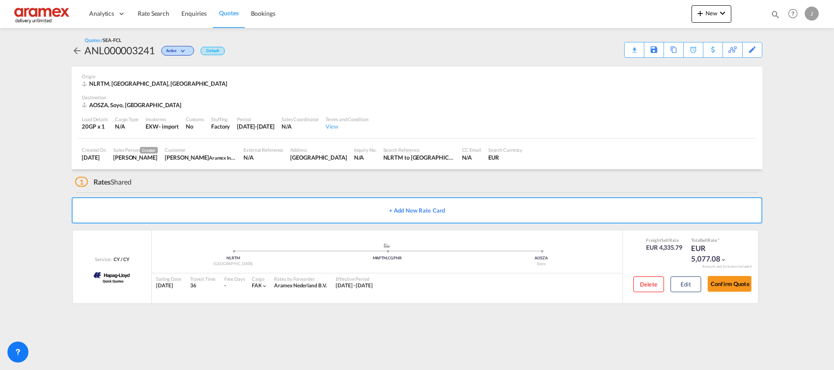
click at [0, 0] on div "Download Quote" at bounding box center [0, 0] width 0 height 0
click at [629, 48] on div "Download Quote" at bounding box center [617, 49] width 45 height 14
